Goal: Information Seeking & Learning: Check status

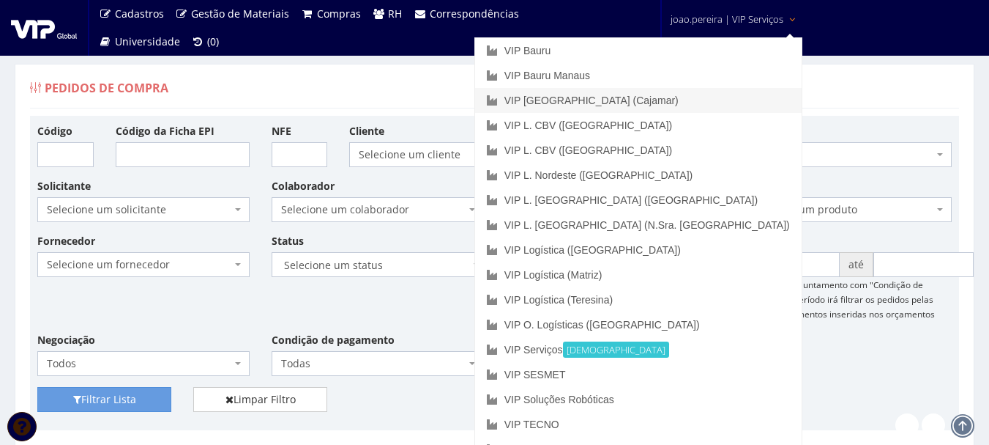
click at [693, 104] on link "VIP [GEOGRAPHIC_DATA] (Cajamar)" at bounding box center [638, 100] width 327 height 25
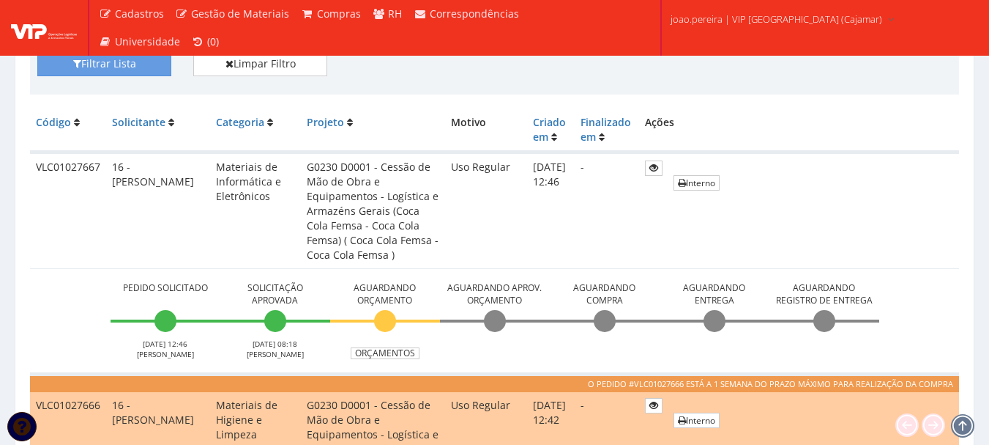
scroll to position [293, 0]
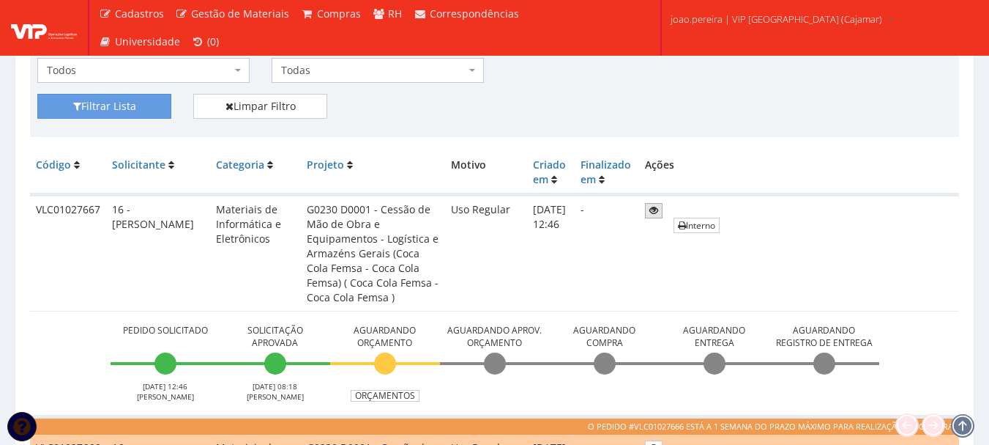
click at [654, 209] on icon at bounding box center [654, 210] width 9 height 10
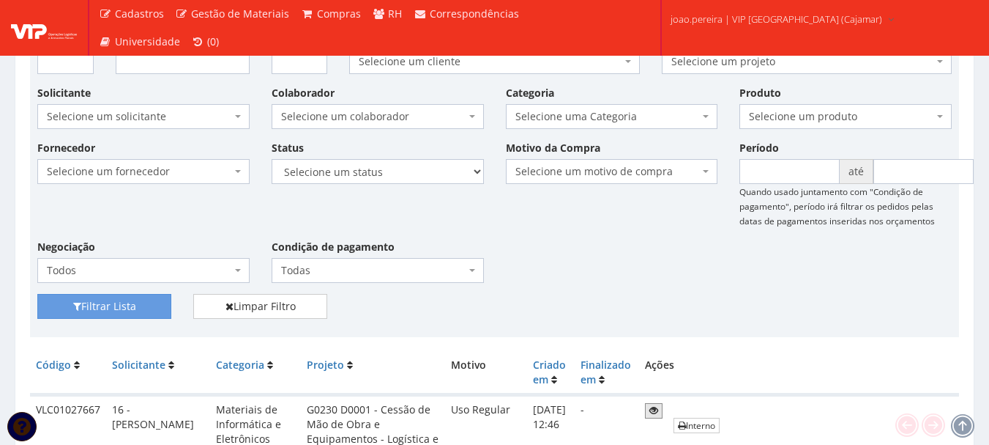
scroll to position [73, 0]
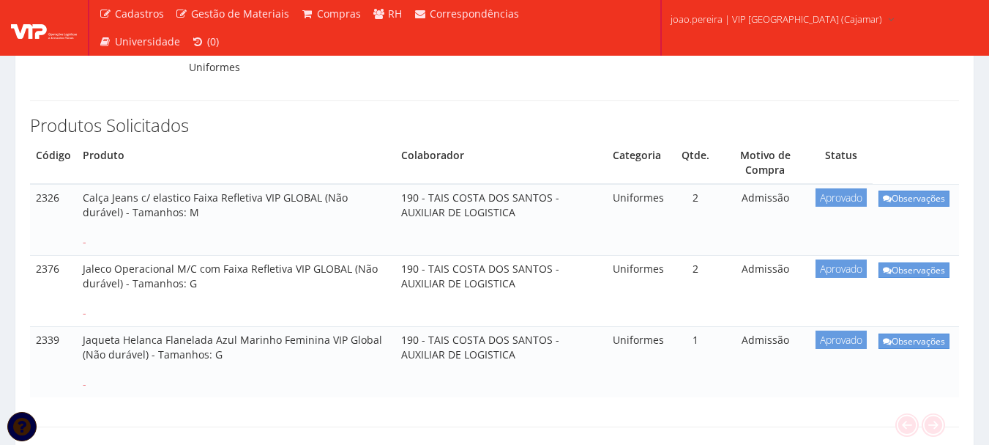
scroll to position [366, 0]
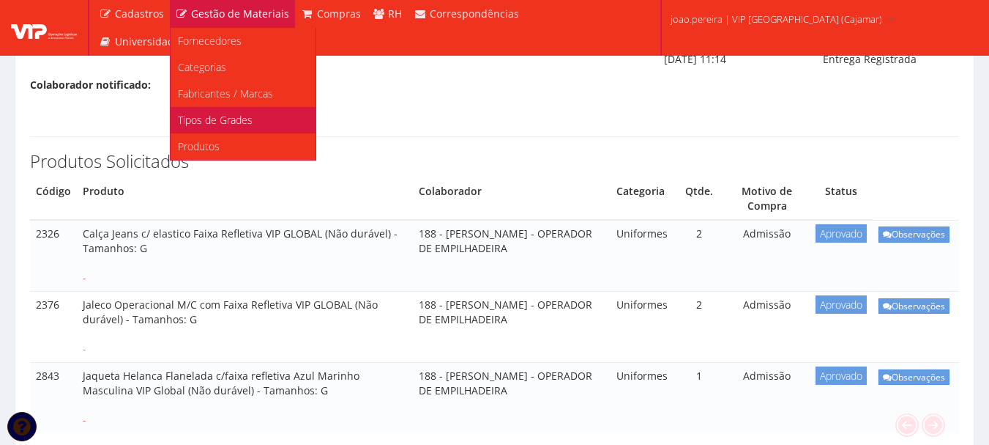
scroll to position [293, 0]
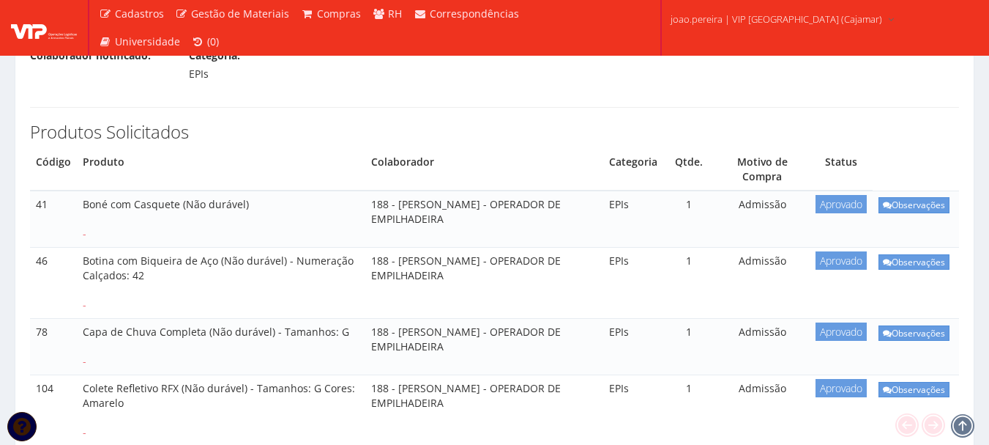
scroll to position [220, 0]
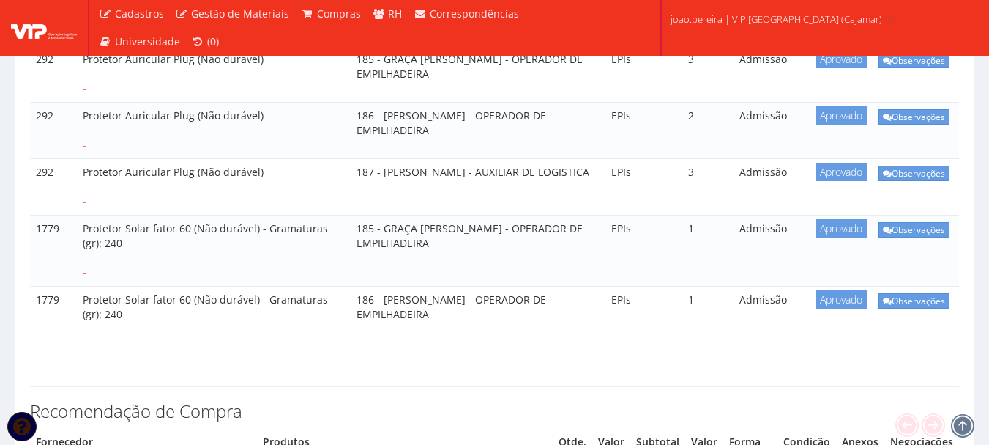
scroll to position [1391, 0]
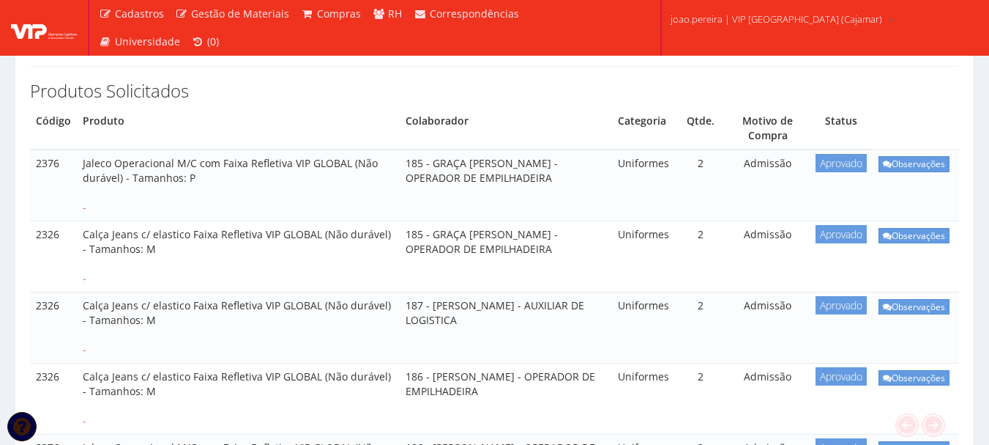
scroll to position [293, 0]
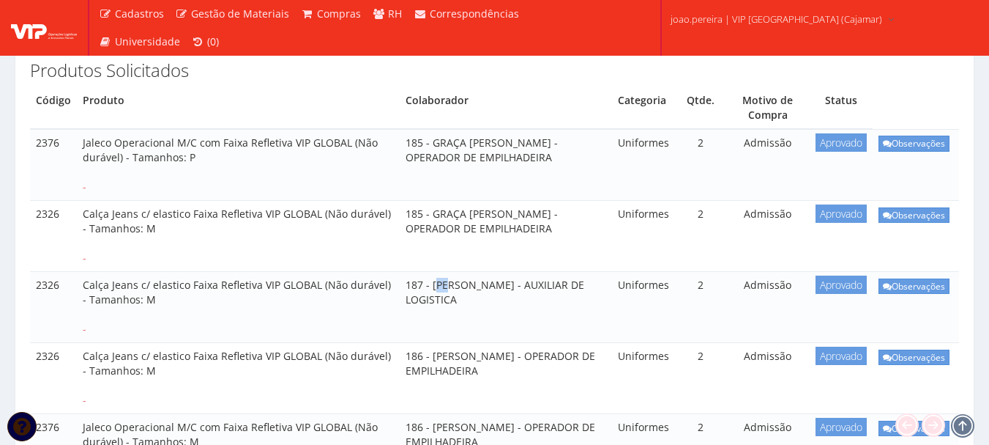
drag, startPoint x: 395, startPoint y: 253, endPoint x: 412, endPoint y: 253, distance: 16.9
click at [412, 272] on td "187 - JOAO PEDRO DE SOUSA SILVA - AUXILIAR DE LOGISTICA" at bounding box center [506, 307] width 212 height 71
drag, startPoint x: 390, startPoint y: 256, endPoint x: 535, endPoint y: 257, distance: 145.0
click at [535, 272] on td "187 - JOAO PEDRO DE SOUSA SILVA - AUXILIAR DE LOGISTICA" at bounding box center [506, 307] width 212 height 71
copy td "JOAO PEDRO DE SOUSA SILVA"
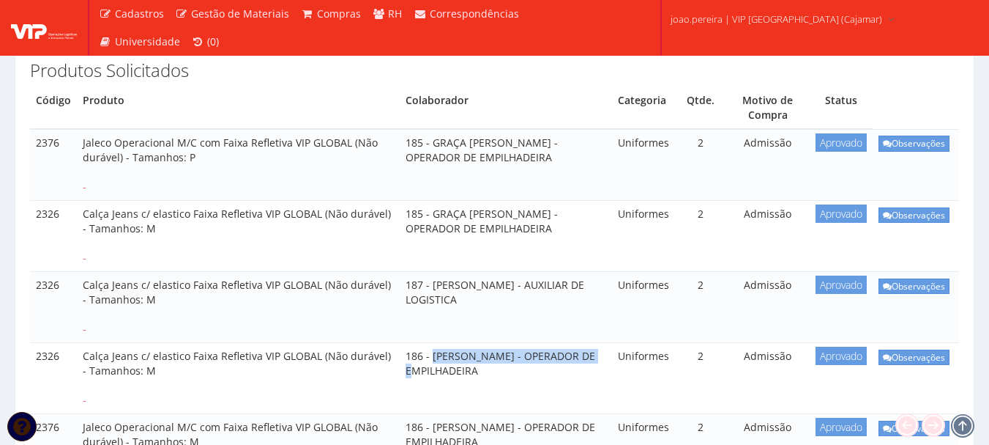
drag, startPoint x: 393, startPoint y: 329, endPoint x: 559, endPoint y: 323, distance: 167.1
click at [559, 343] on td "186 - KAIO HENRIQUE MACIEL SANTIAGO - OPERADOR DE EMPILHADEIRA" at bounding box center [506, 378] width 212 height 71
copy td "KAIO HENRIQUE MACIEL SANTIAGO"
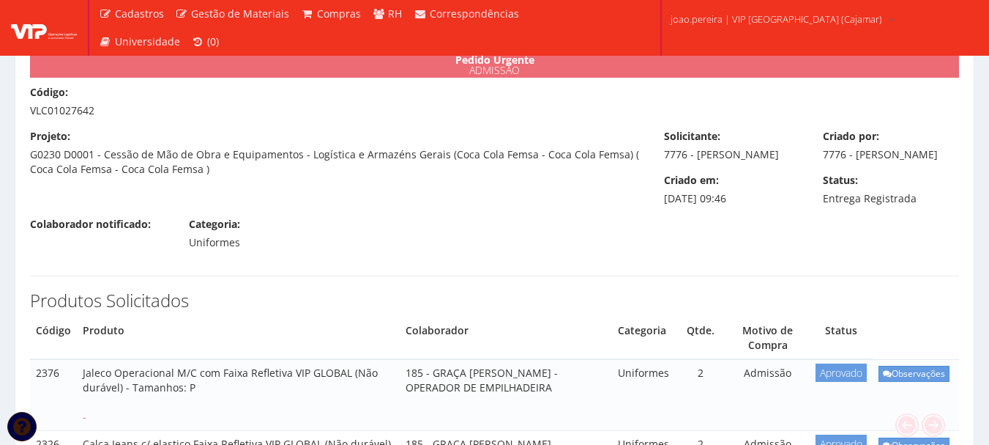
scroll to position [73, 0]
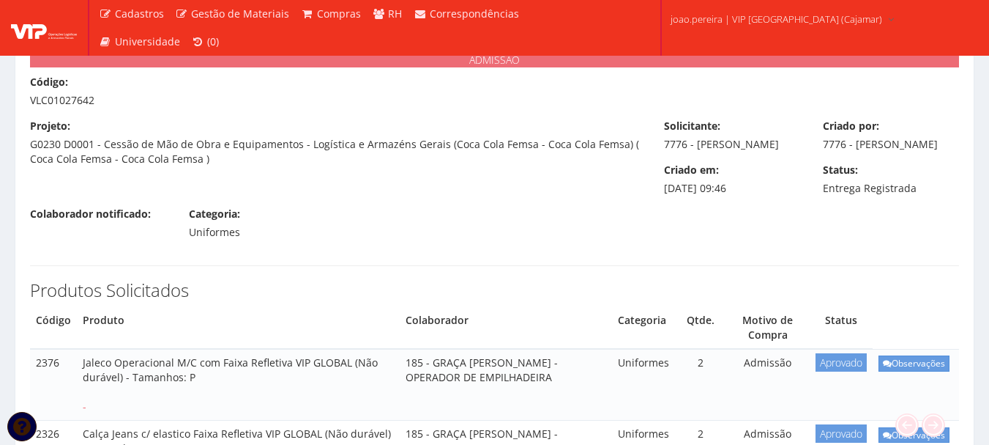
click at [29, 103] on div "Código: VLC01027642" at bounding box center [494, 91] width 951 height 33
drag, startPoint x: 30, startPoint y: 102, endPoint x: 135, endPoint y: 111, distance: 105.9
copy div "VLC01027642"
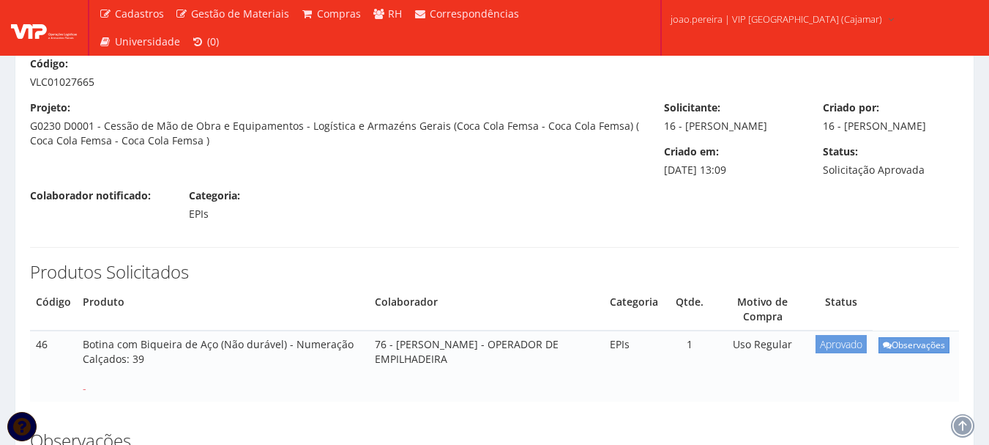
scroll to position [146, 0]
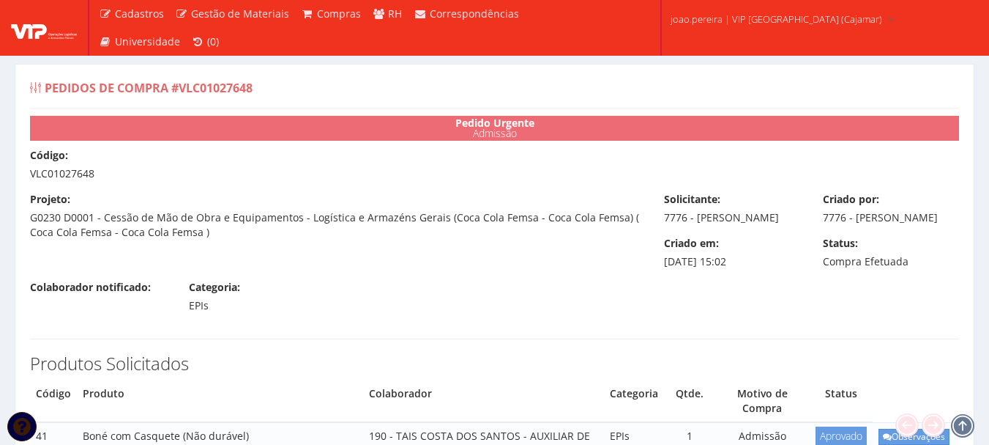
select select "25"
select select "848"
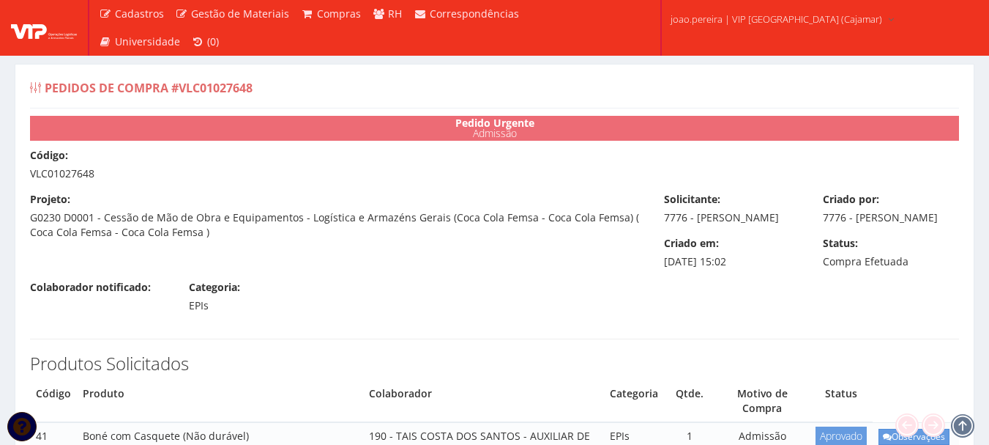
select select "19"
select select "1164"
drag, startPoint x: 393, startPoint y: 405, endPoint x: 515, endPoint y: 410, distance: 121.7
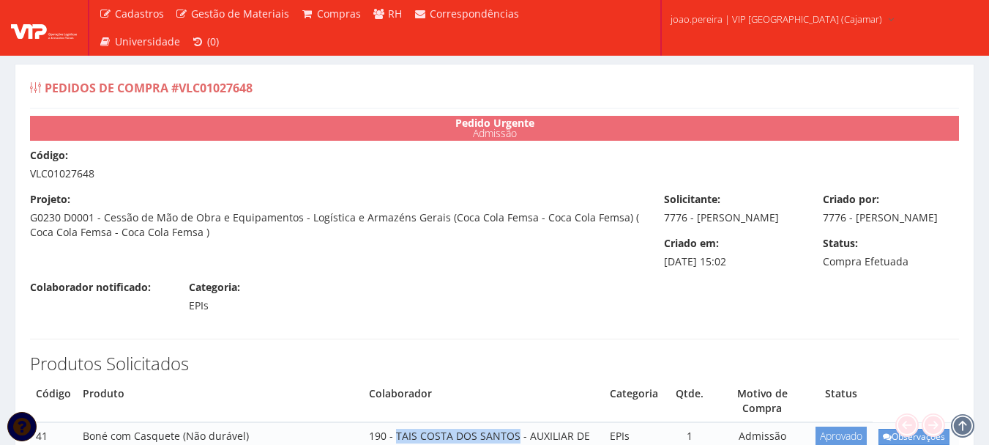
click at [515, 422] on td "190 - TAIS COSTA DOS SANTOS - AUXILIAR DE LOGISTICA" at bounding box center [483, 450] width 241 height 56
copy td "TAIS COSTA DOS SANTOS"
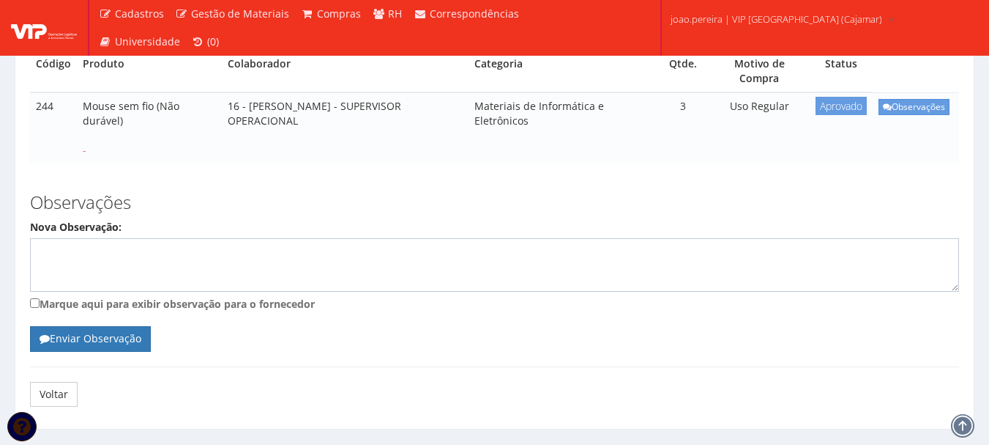
scroll to position [317, 0]
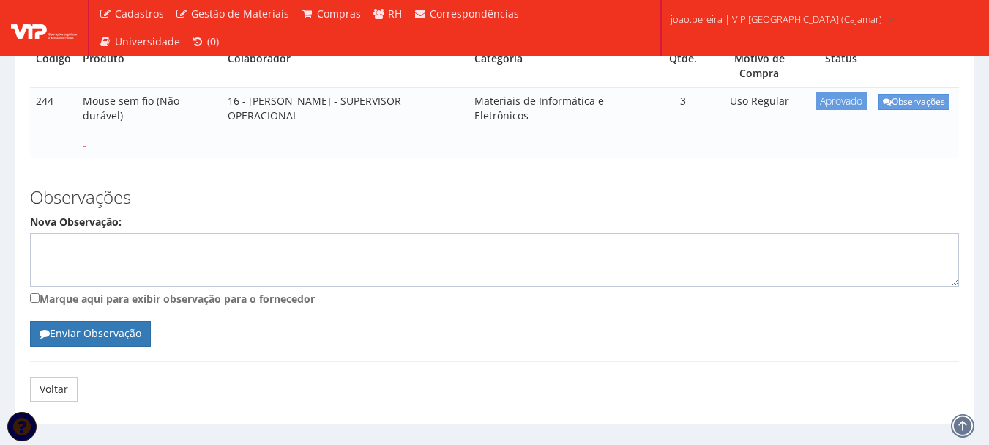
click at [33, 119] on td "244" at bounding box center [53, 122] width 47 height 71
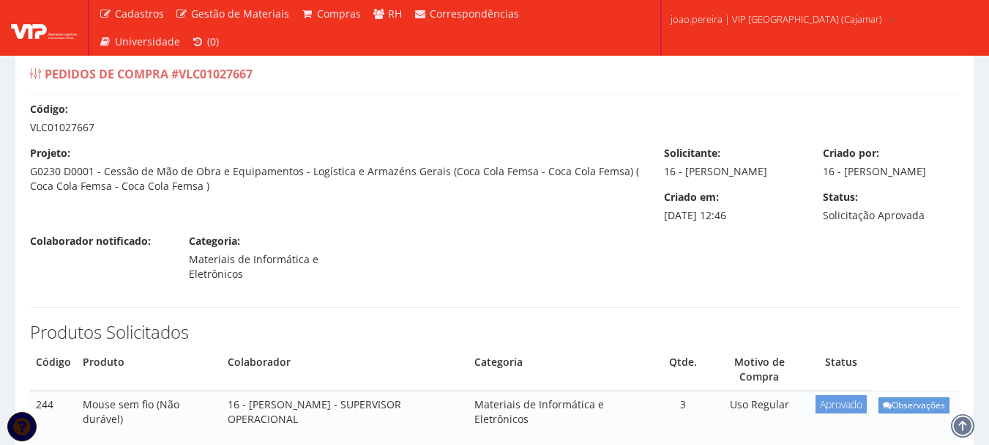
scroll to position [0, 0]
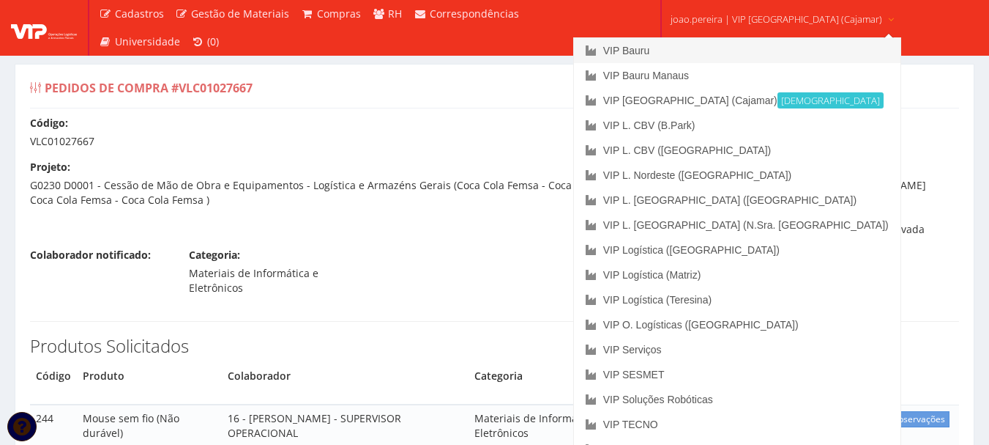
click at [701, 47] on link "VIP Bauru" at bounding box center [737, 50] width 327 height 25
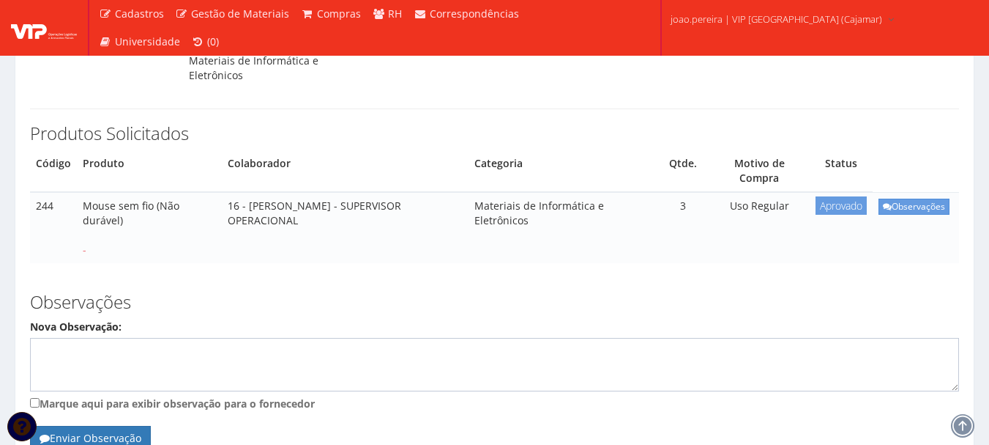
scroll to position [220, 0]
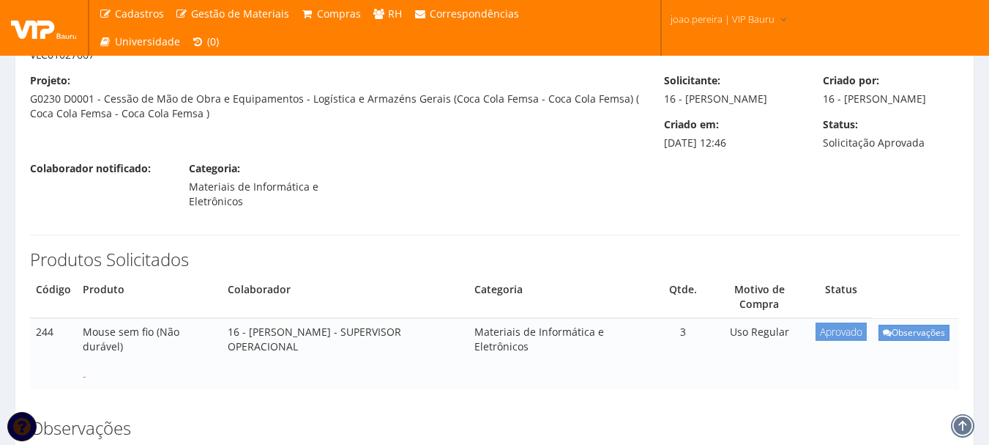
scroll to position [220, 0]
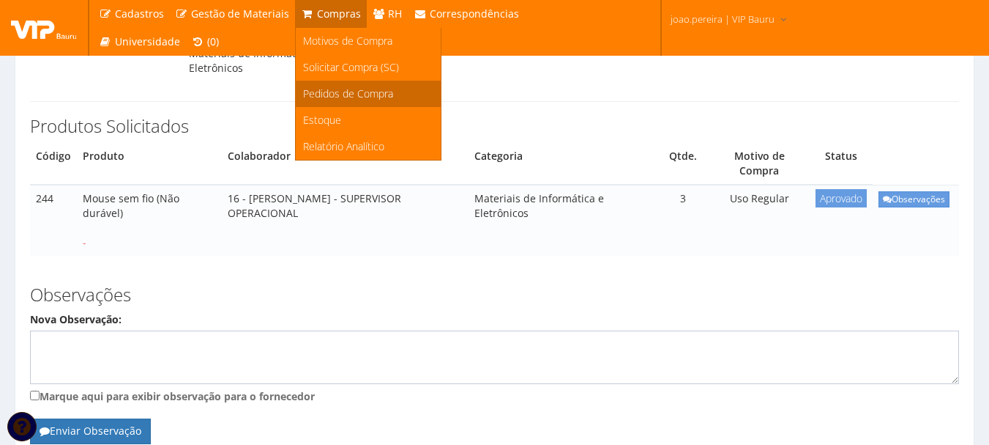
click at [338, 94] on span "Pedidos de Compra" at bounding box center [348, 93] width 90 height 14
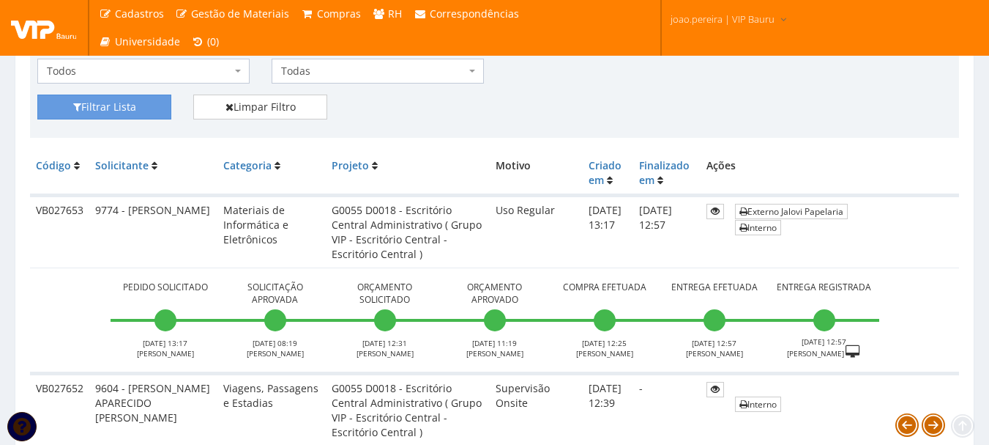
scroll to position [293, 0]
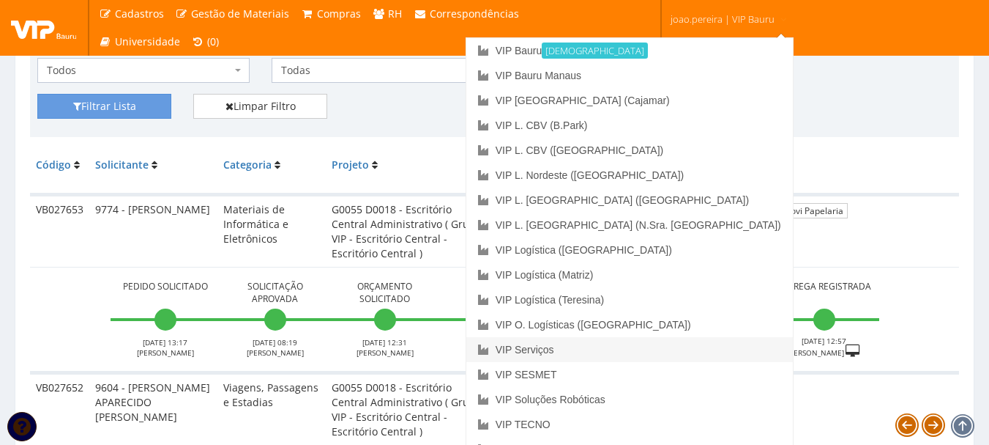
click at [665, 347] on link "VIP Serviços" at bounding box center [629, 349] width 327 height 25
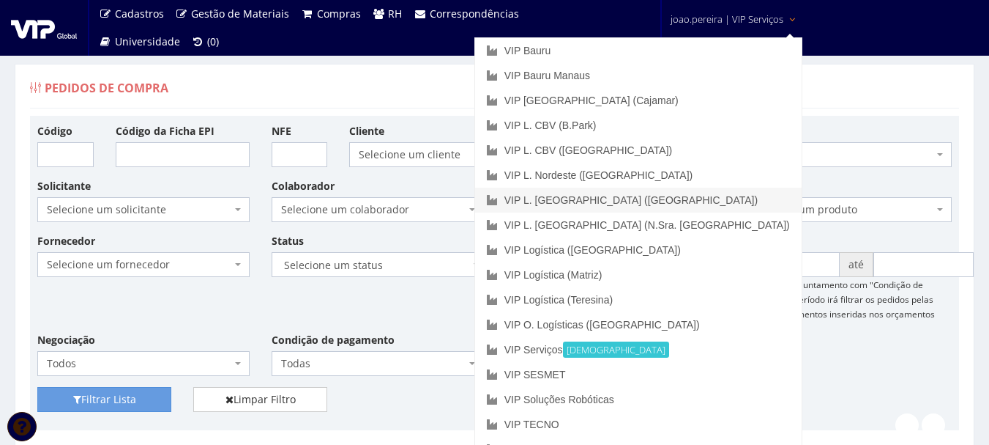
click at [712, 201] on link "VIP L. [GEOGRAPHIC_DATA] ([GEOGRAPHIC_DATA])" at bounding box center [638, 199] width 327 height 25
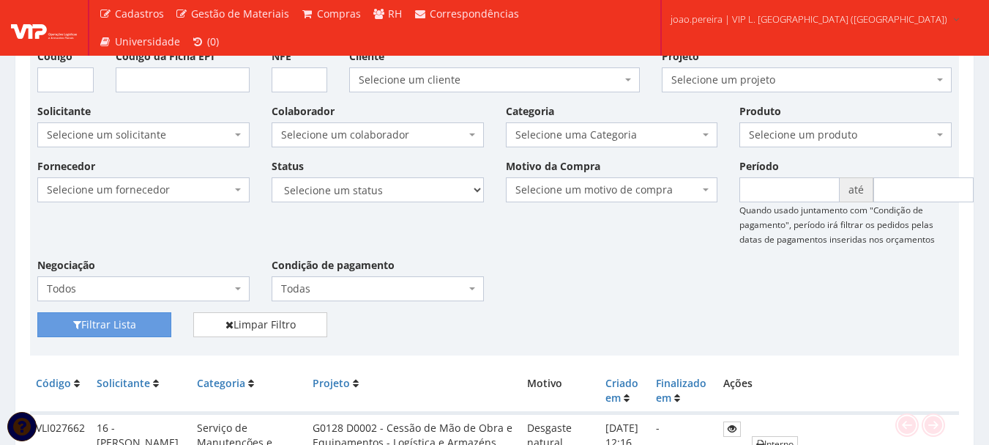
scroll to position [73, 0]
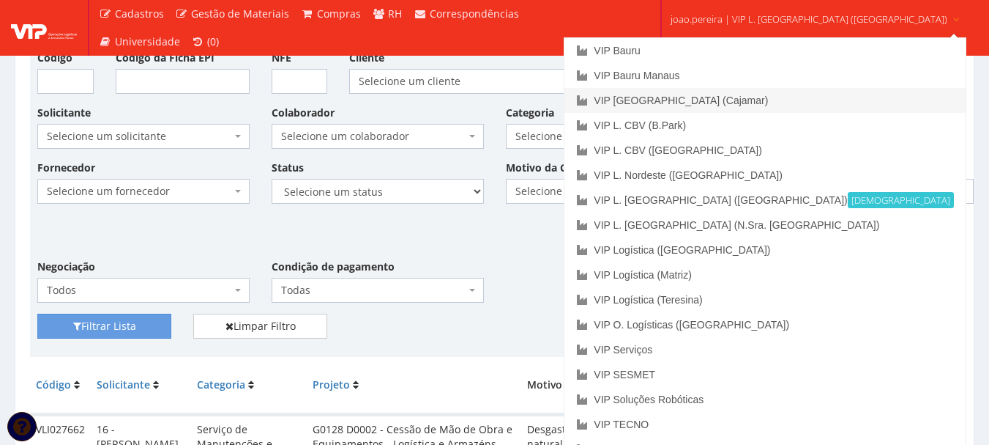
click at [735, 98] on link "VIP [GEOGRAPHIC_DATA] (Cajamar)" at bounding box center [765, 100] width 401 height 25
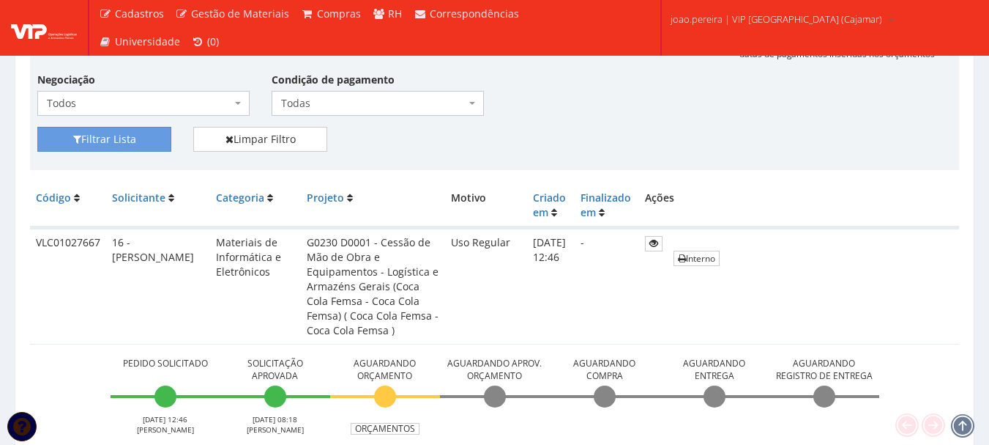
scroll to position [293, 0]
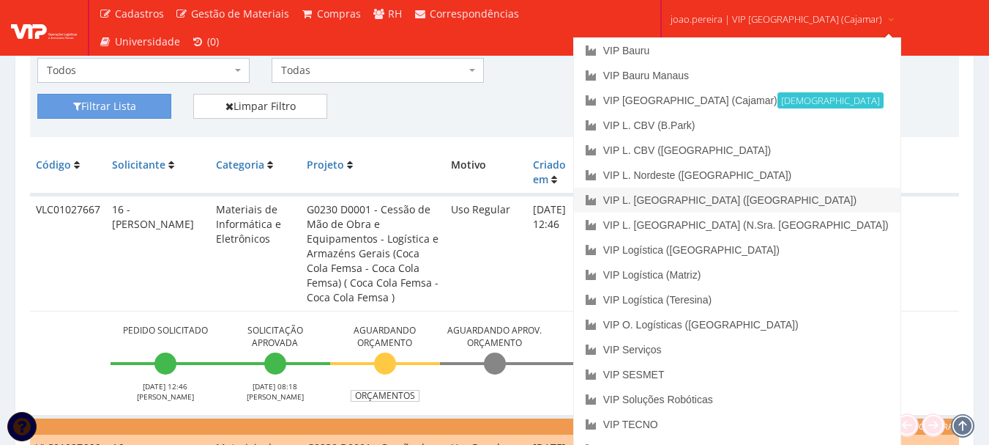
click at [773, 206] on link "VIP L. [GEOGRAPHIC_DATA] ([GEOGRAPHIC_DATA])" at bounding box center [737, 199] width 327 height 25
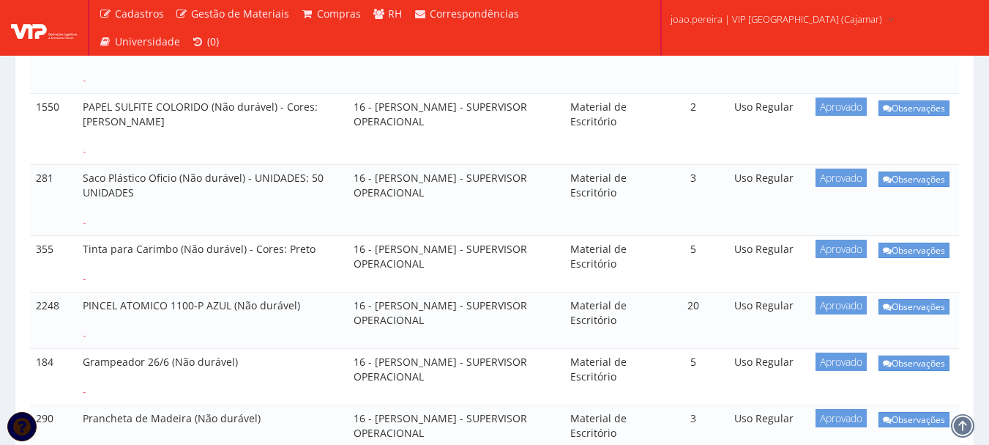
scroll to position [294, 0]
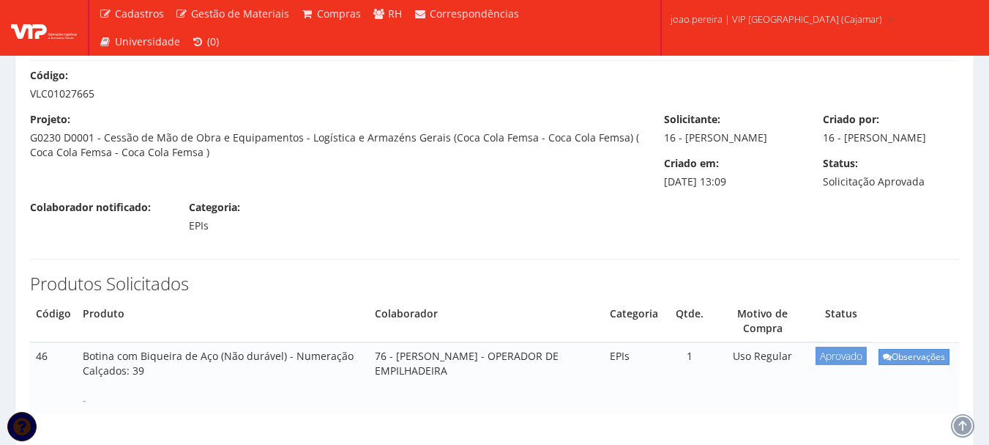
scroll to position [73, 0]
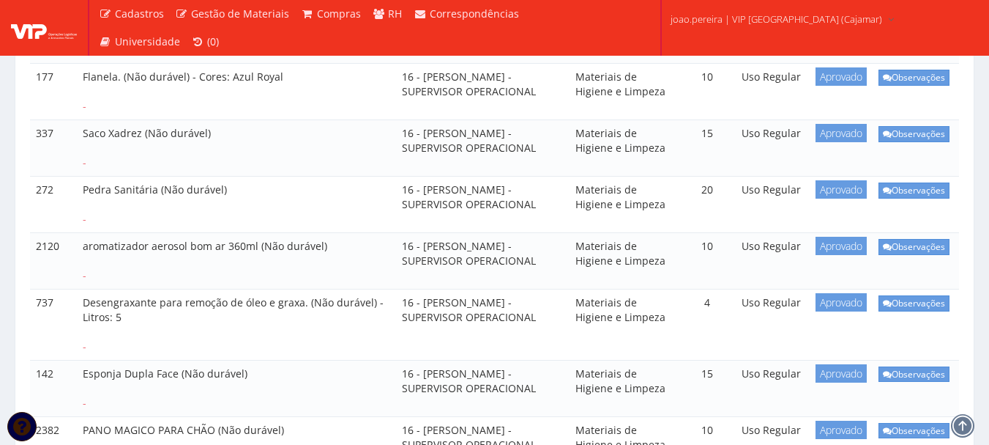
scroll to position [741, 0]
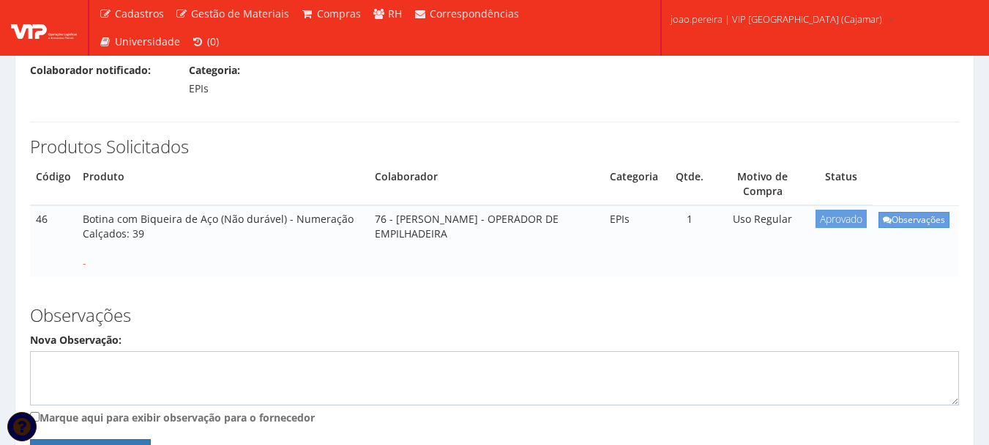
scroll to position [220, 0]
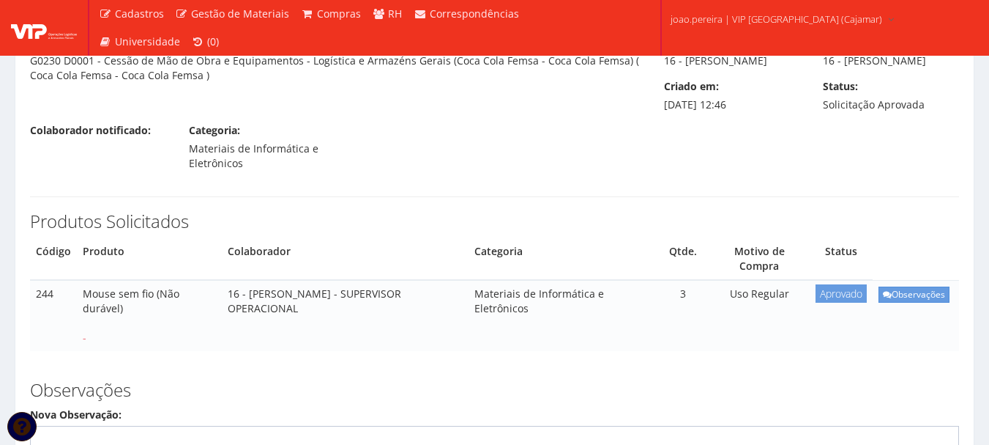
scroll to position [146, 0]
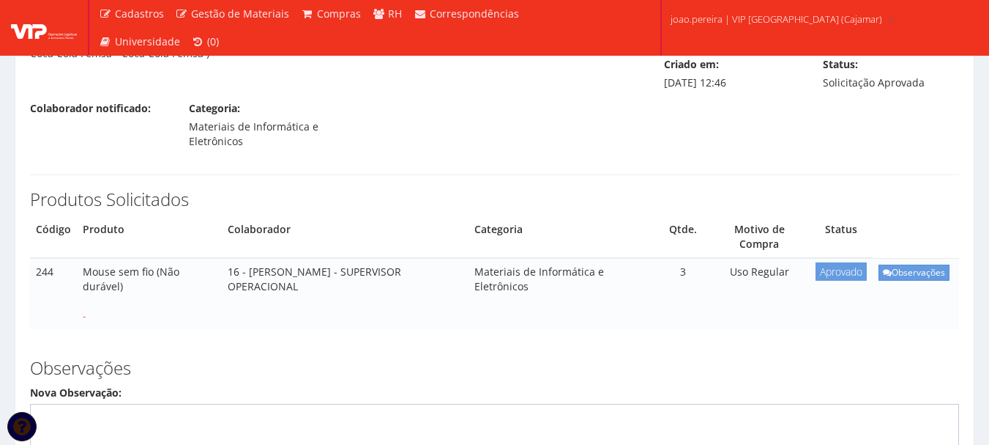
drag, startPoint x: 151, startPoint y: 240, endPoint x: 77, endPoint y: 242, distance: 74.0
click at [77, 258] on td "Mouse sem fio (Não durável) -" at bounding box center [149, 293] width 145 height 71
copy td "Mouse sem fio"
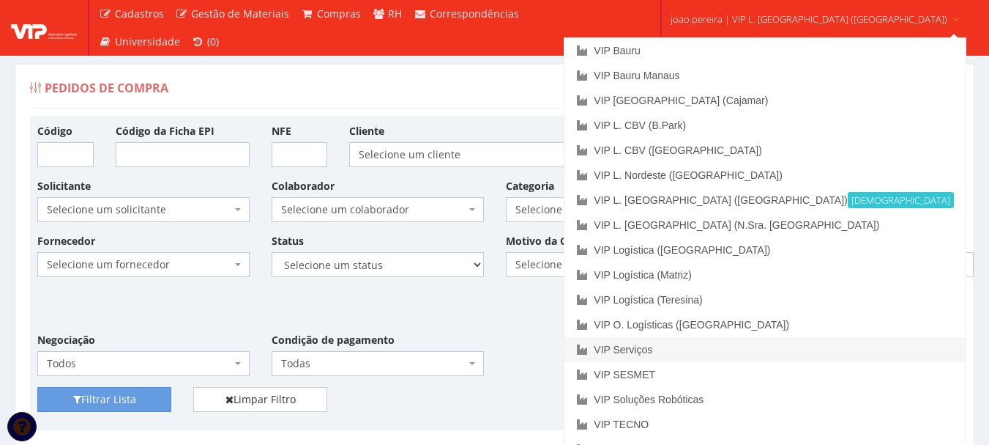
click at [723, 352] on link "VIP Serviços" at bounding box center [765, 349] width 401 height 25
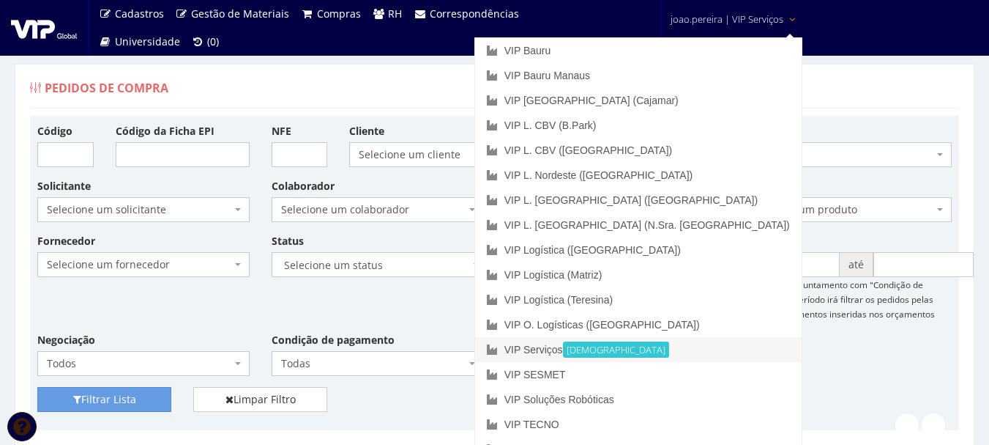
click at [674, 349] on link "VIP Serviços Ativa" at bounding box center [638, 349] width 327 height 25
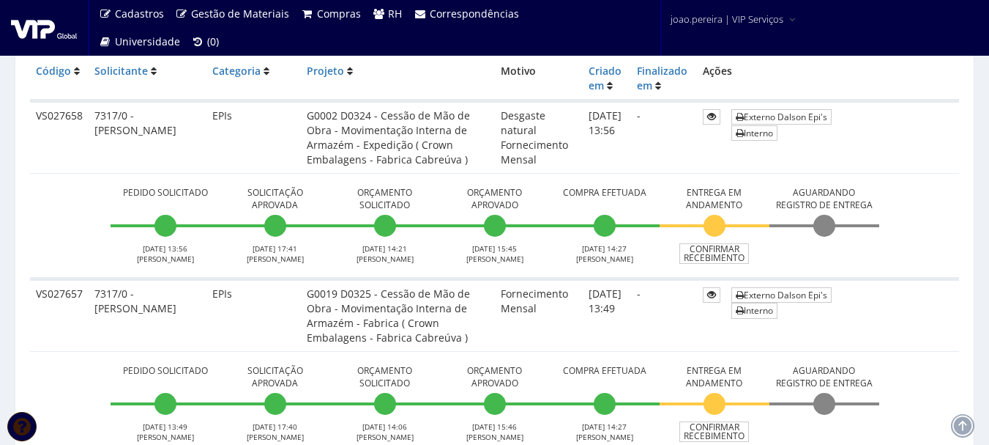
scroll to position [513, 0]
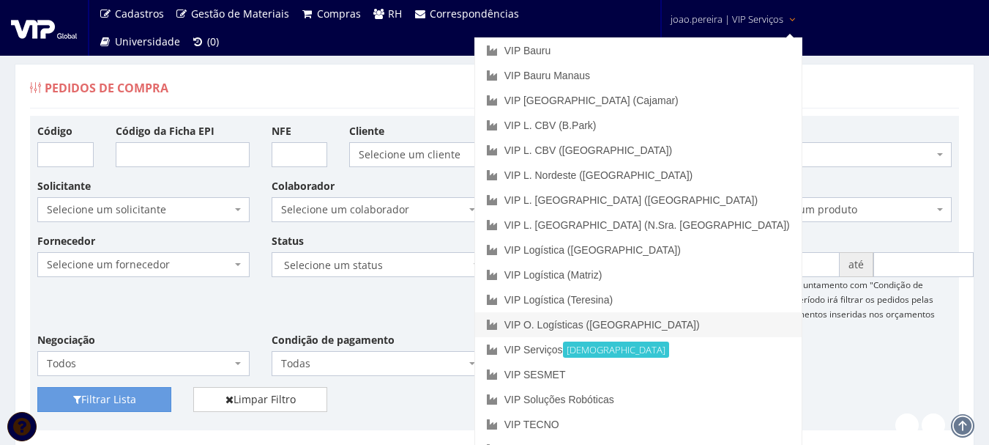
click at [737, 326] on link "VIP O. Logísticas ([GEOGRAPHIC_DATA])" at bounding box center [638, 324] width 327 height 25
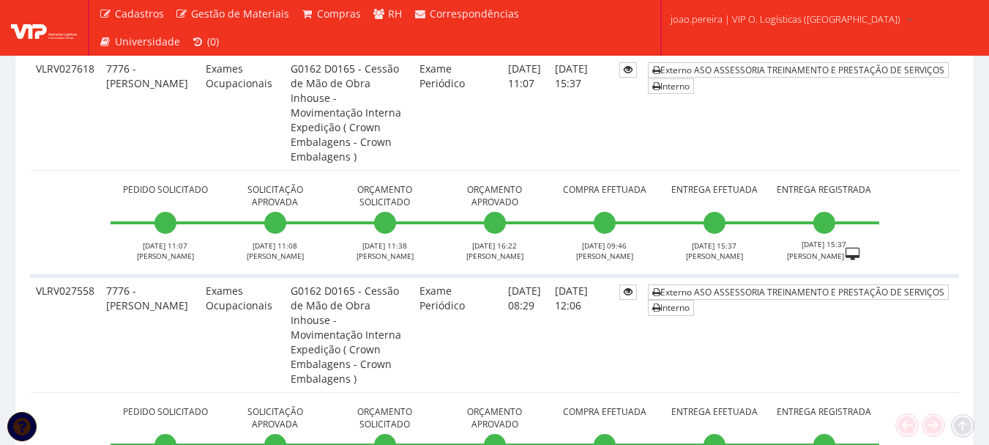
scroll to position [439, 0]
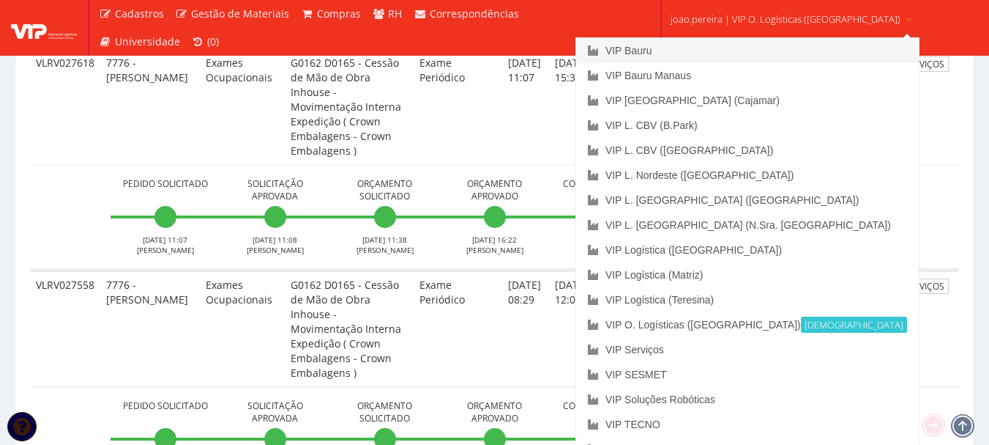
click at [724, 52] on link "VIP Bauru" at bounding box center [747, 50] width 343 height 25
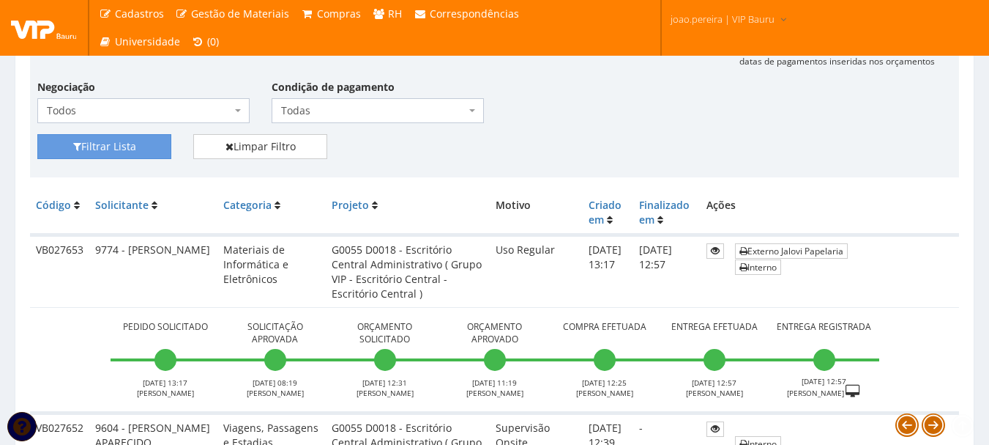
scroll to position [293, 0]
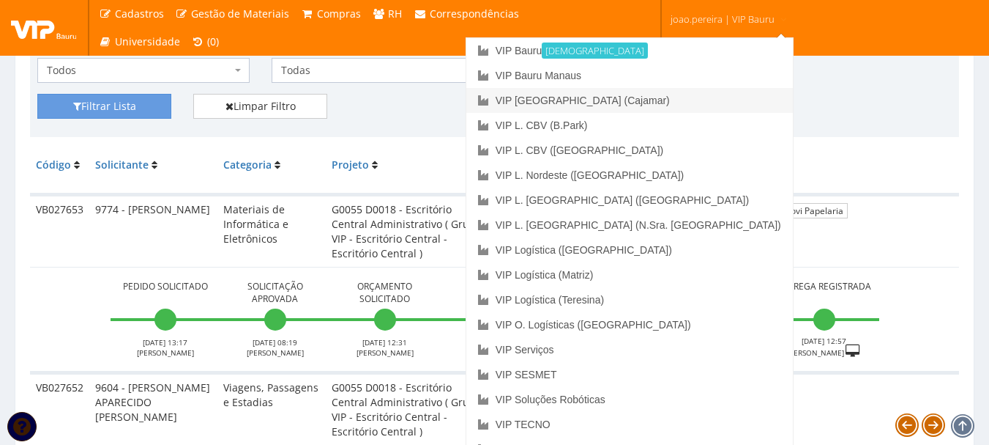
click at [684, 93] on link "VIP [GEOGRAPHIC_DATA] (Cajamar)" at bounding box center [629, 100] width 327 height 25
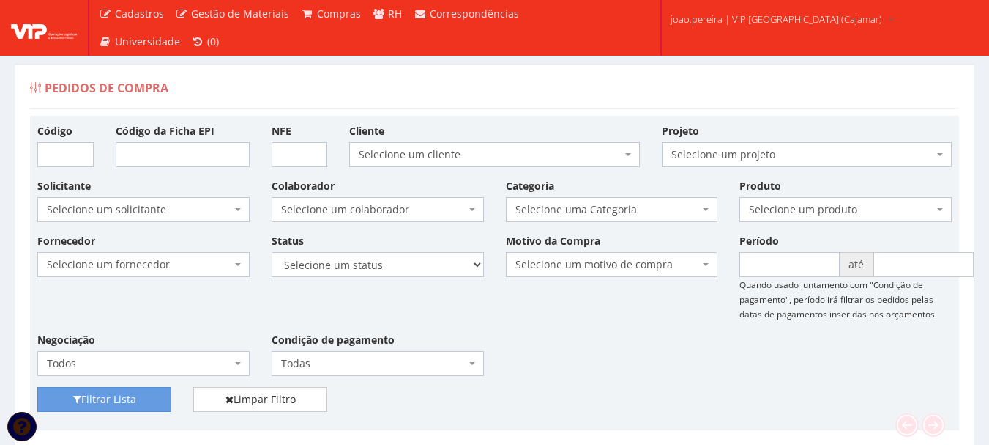
click at [480, 92] on div "Pedidos de Compra" at bounding box center [494, 90] width 929 height 35
